Goal: Obtain resource: Download file/media

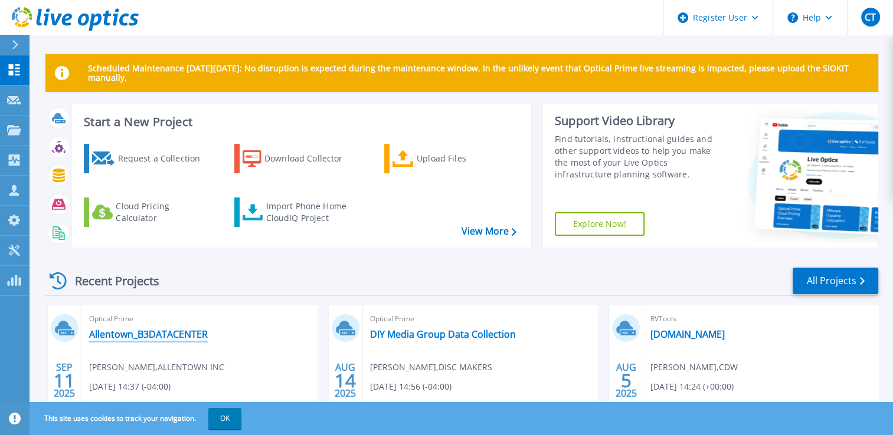
click at [171, 330] on link "Allentown_B3DATACENTER" at bounding box center [148, 335] width 119 height 12
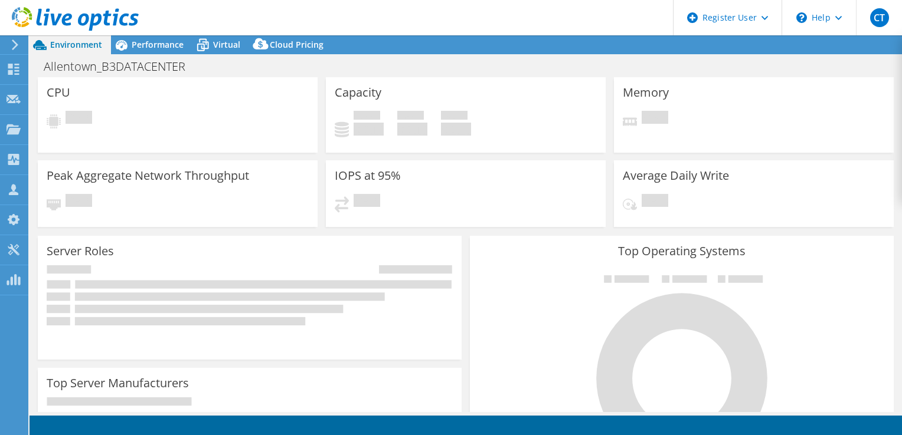
select select "USD"
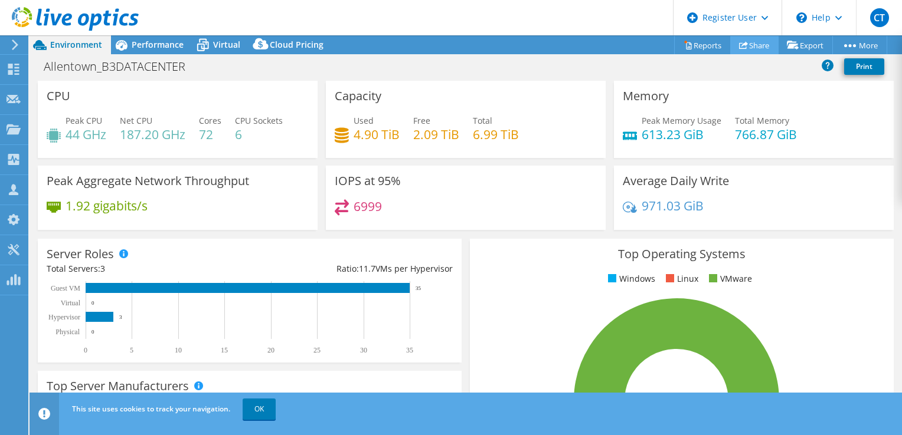
click at [747, 44] on link "Share" at bounding box center [754, 45] width 48 height 18
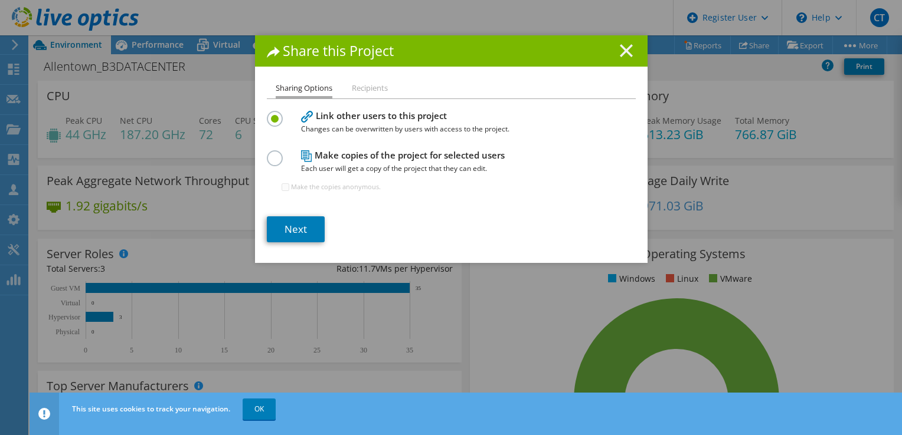
click at [620, 48] on line at bounding box center [626, 51] width 12 height 12
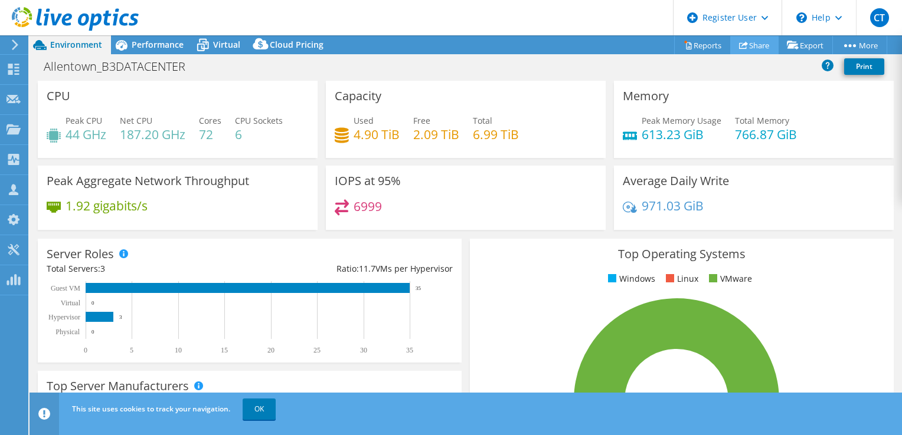
click at [746, 39] on link "Share" at bounding box center [754, 45] width 48 height 18
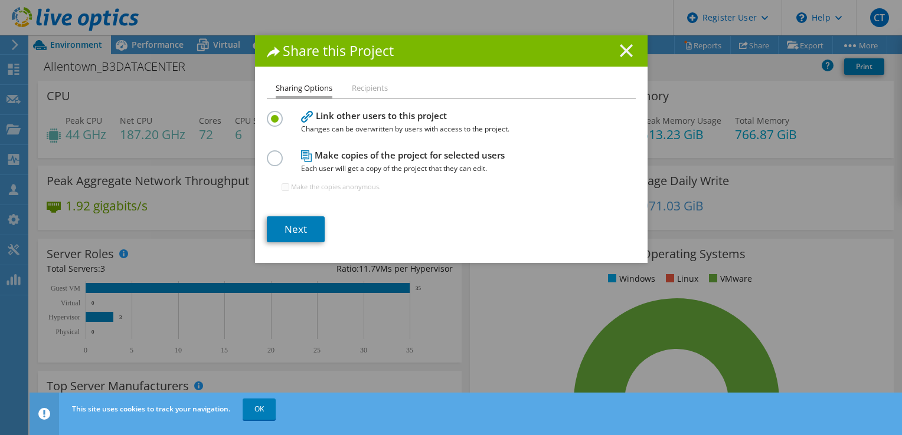
click at [620, 55] on icon at bounding box center [626, 50] width 13 height 13
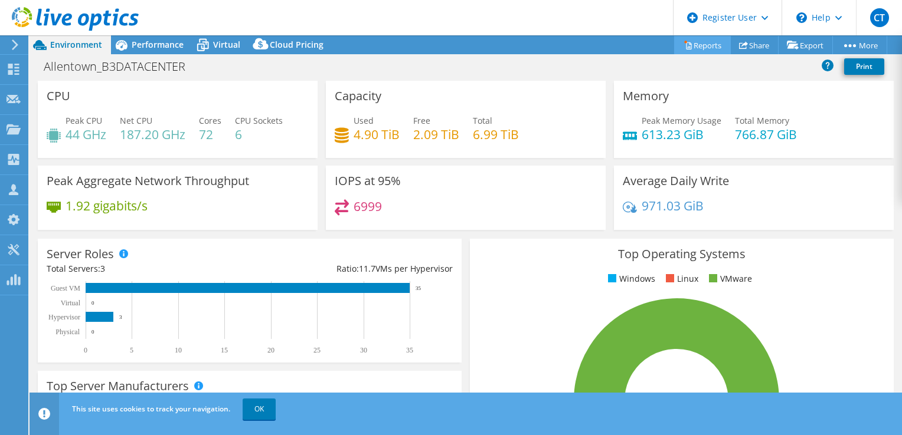
click at [694, 46] on link "Reports" at bounding box center [702, 45] width 57 height 18
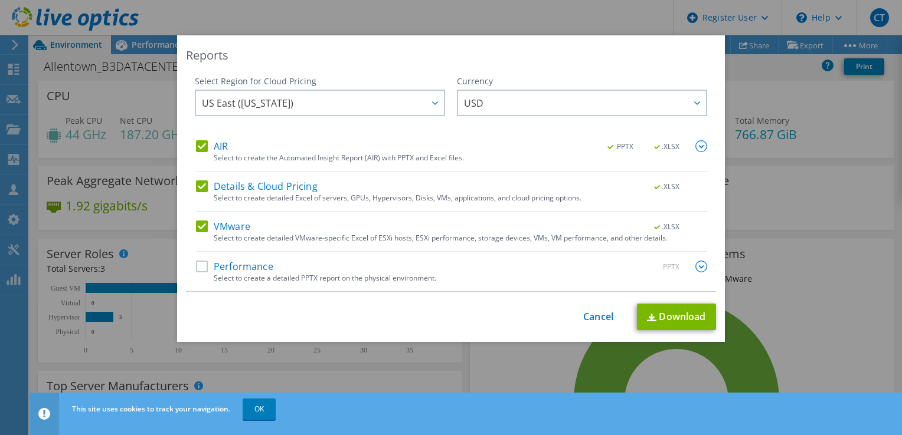
click at [201, 276] on div "Performance .PPTX Select to create a detailed PPTX report on the physical envir…" at bounding box center [451, 276] width 511 height 31
click at [196, 267] on label "Performance" at bounding box center [234, 267] width 77 height 12
click at [0, 0] on input "Performance" at bounding box center [0, 0] width 0 height 0
click at [638, 322] on link "Download" at bounding box center [676, 317] width 79 height 27
click at [694, 317] on link "Download" at bounding box center [676, 317] width 79 height 27
